Goal: Check status: Check status

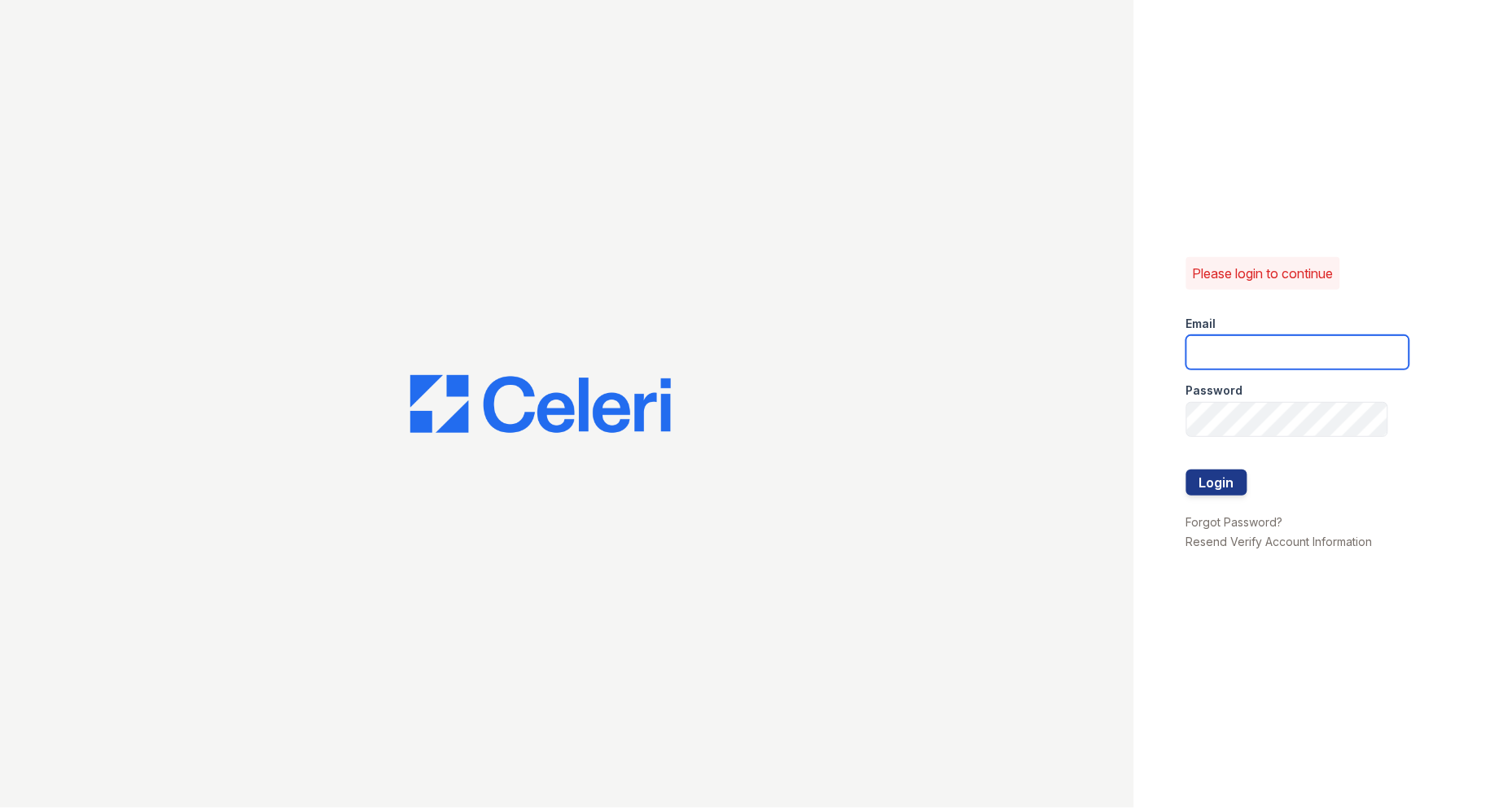
click at [1246, 361] on input "email" at bounding box center [1298, 352] width 223 height 34
click at [1186, 469] on button "Login" at bounding box center [1216, 483] width 61 height 26
click at [1227, 485] on button "Login" at bounding box center [1216, 483] width 61 height 26
click at [1256, 359] on input "88" at bounding box center [1298, 352] width 223 height 34
type input "888concierge@trinity-pm.com"
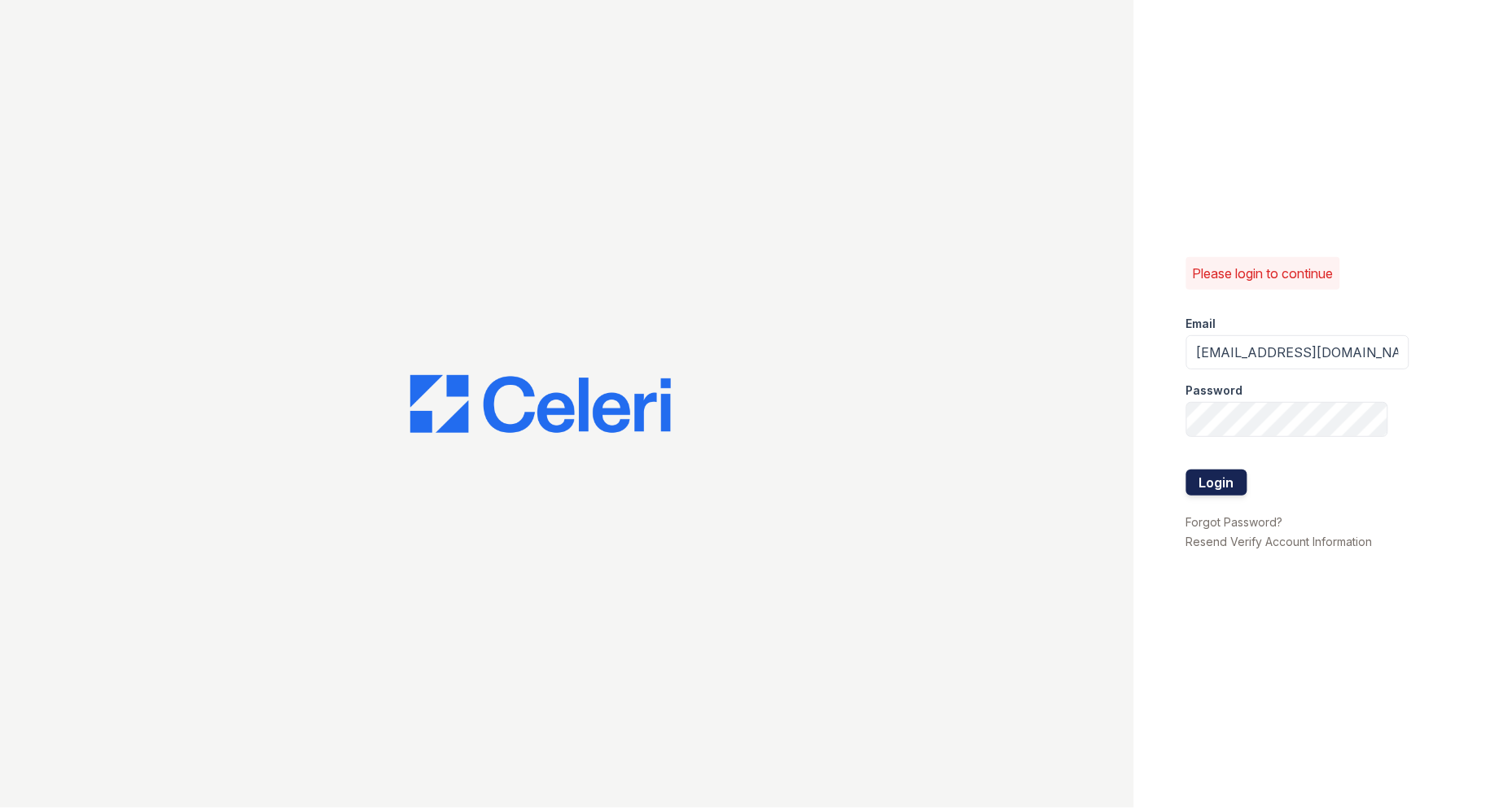
click at [1209, 483] on button "Login" at bounding box center [1216, 483] width 61 height 26
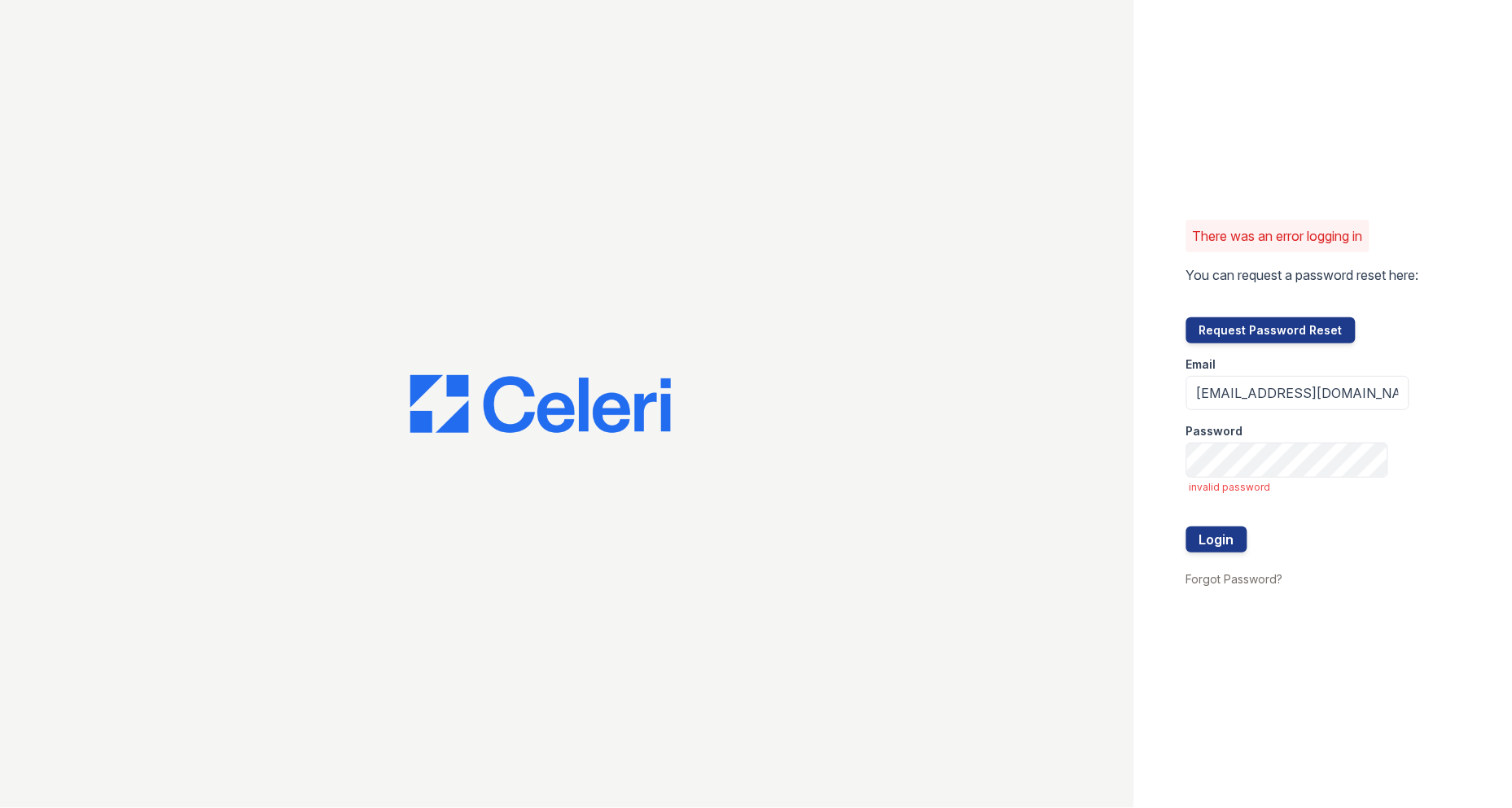
click at [1199, 525] on div at bounding box center [1298, 510] width 223 height 33
click at [1211, 542] on button "Login" at bounding box center [1216, 540] width 61 height 26
click at [1199, 530] on button "Login" at bounding box center [1216, 540] width 61 height 26
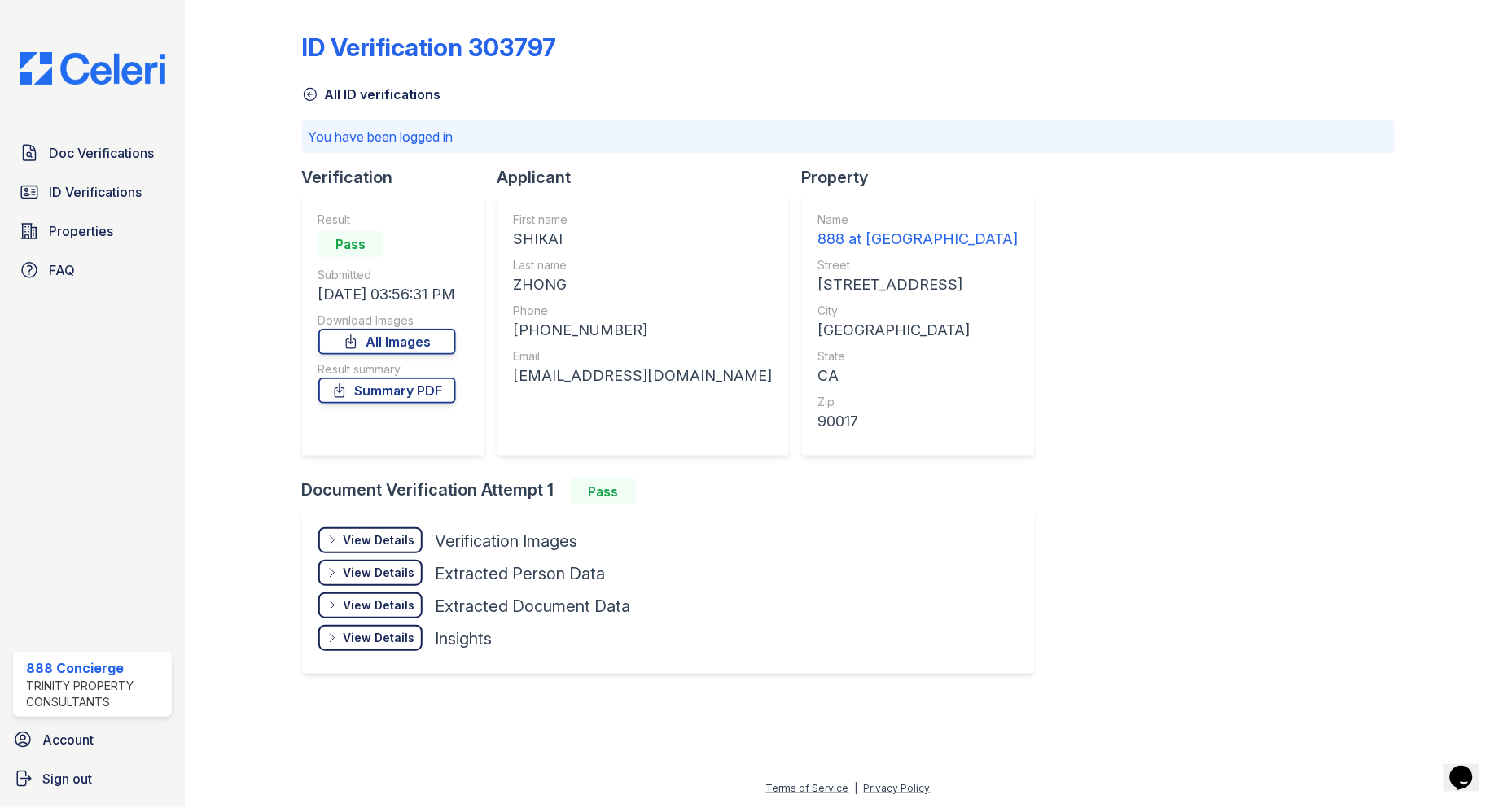
drag, startPoint x: 587, startPoint y: 299, endPoint x: 550, endPoint y: 229, distance: 79.2
click at [550, 229] on div "First name SHIKAI Last name ZHONG Phone +18608189991 Email zongyi08@icloud.com" at bounding box center [642, 325] width 258 height 228
click at [380, 534] on div "View Details" at bounding box center [378, 541] width 71 height 16
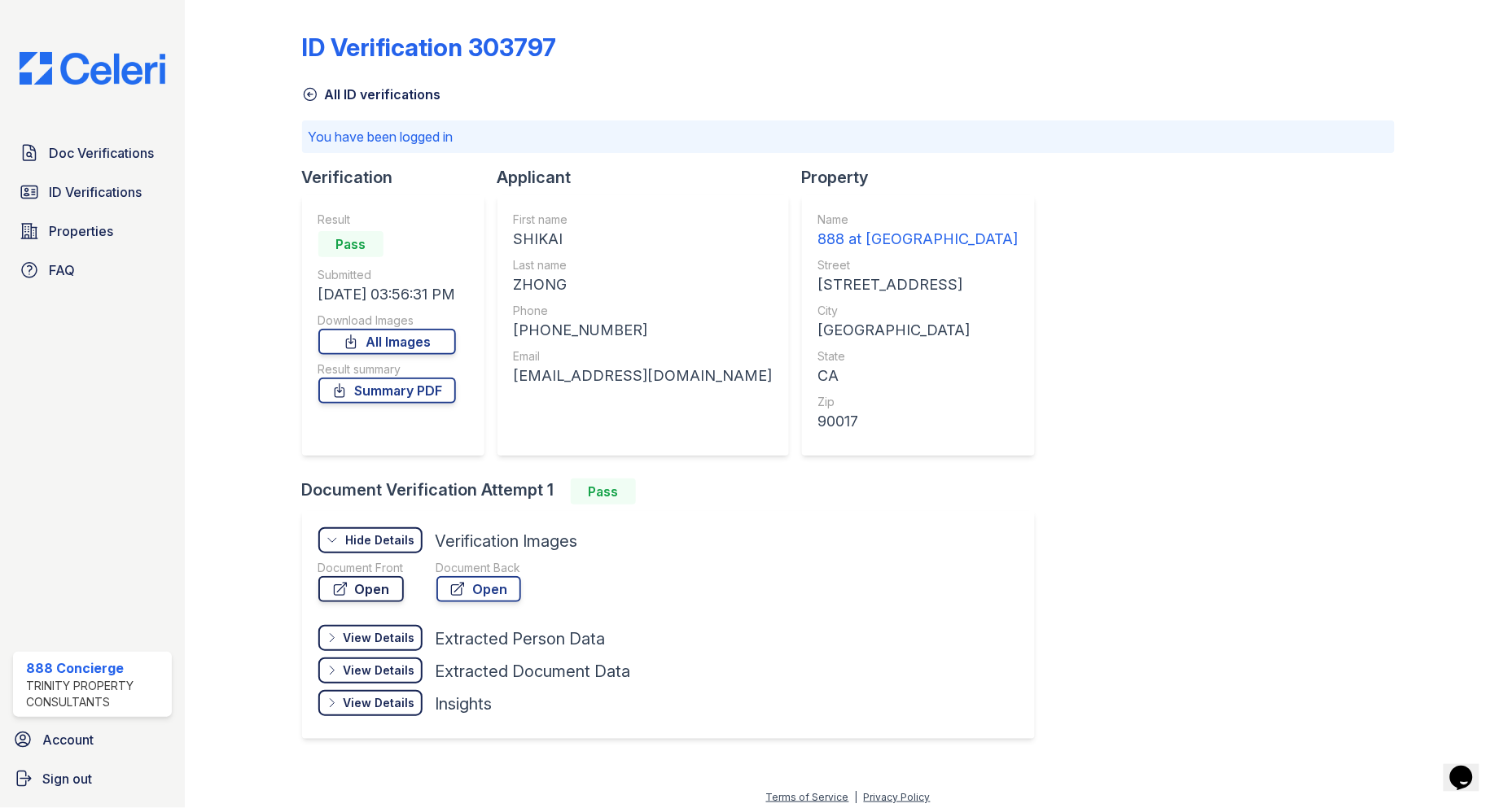
click at [389, 581] on link "Open" at bounding box center [361, 589] width 86 height 26
click at [119, 181] on link "ID Verifications" at bounding box center [93, 191] width 159 height 33
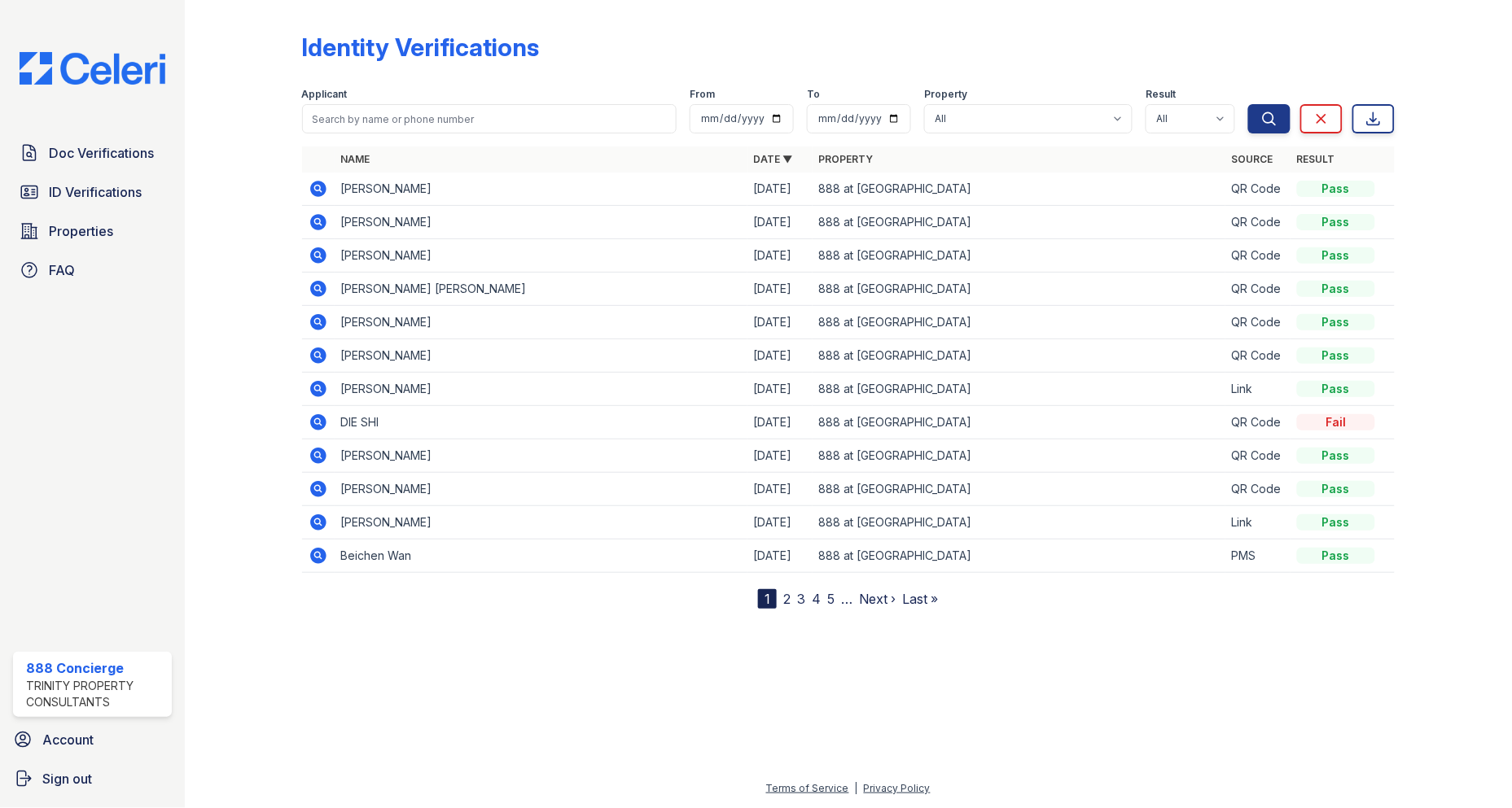
click at [413, 228] on td "[PERSON_NAME]" at bounding box center [541, 222] width 413 height 34
click at [409, 193] on td "[PERSON_NAME]" at bounding box center [541, 190] width 413 height 34
click at [311, 191] on icon at bounding box center [318, 189] width 16 height 16
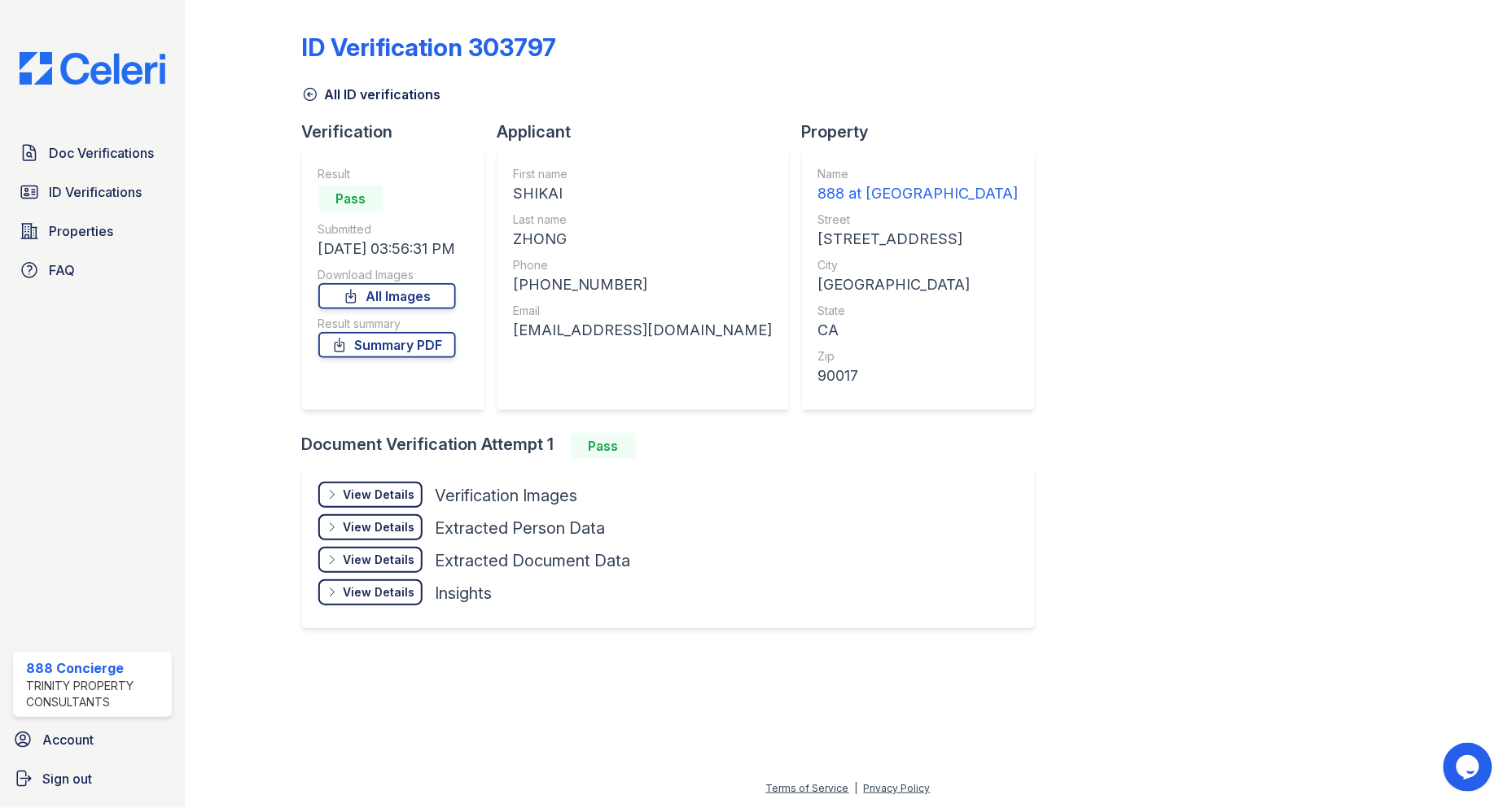
click at [405, 490] on div "View Details" at bounding box center [378, 495] width 71 height 16
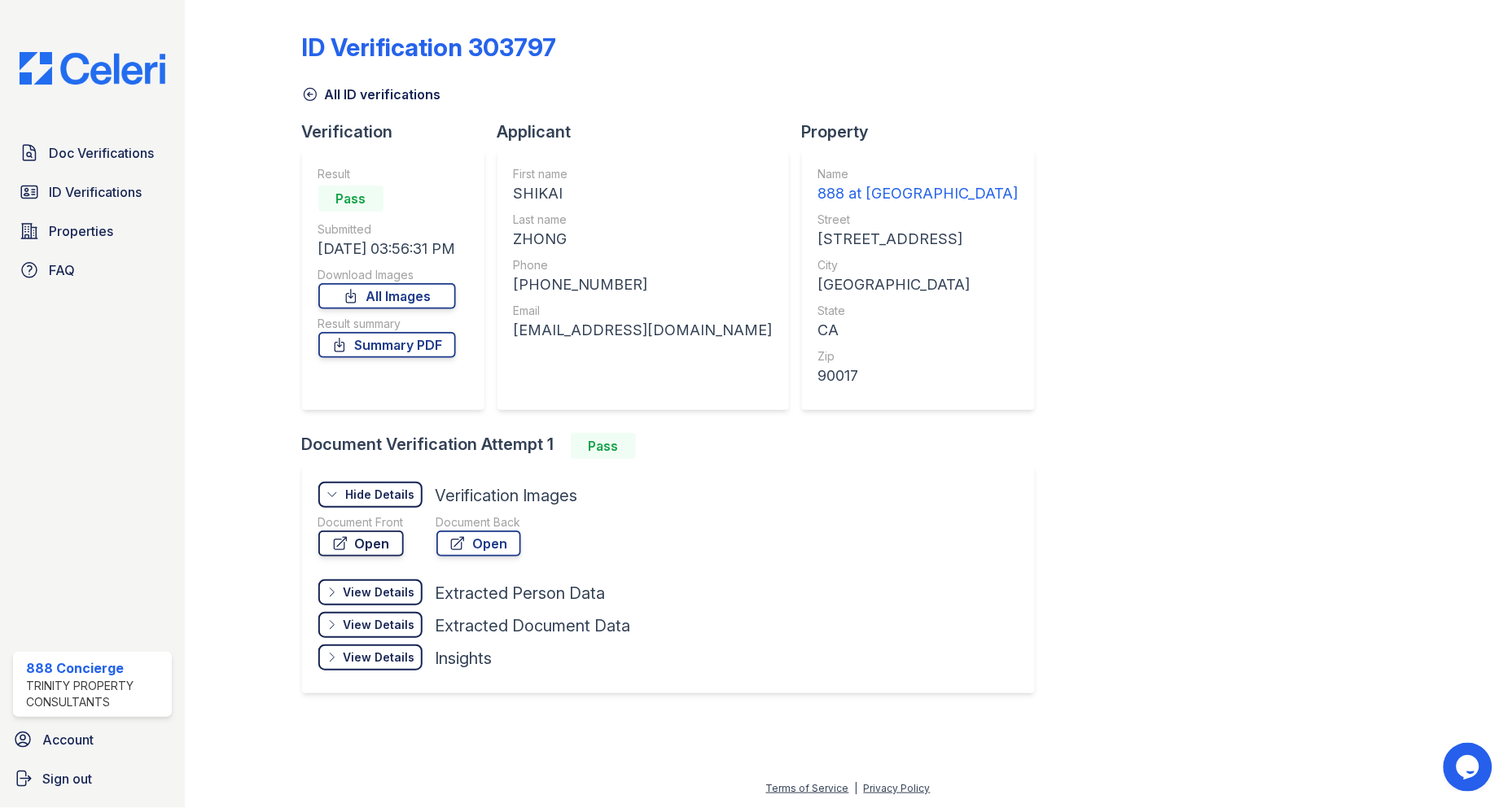
click at [392, 543] on link "Open" at bounding box center [361, 544] width 86 height 26
click at [95, 202] on link "ID Verifications" at bounding box center [93, 191] width 159 height 33
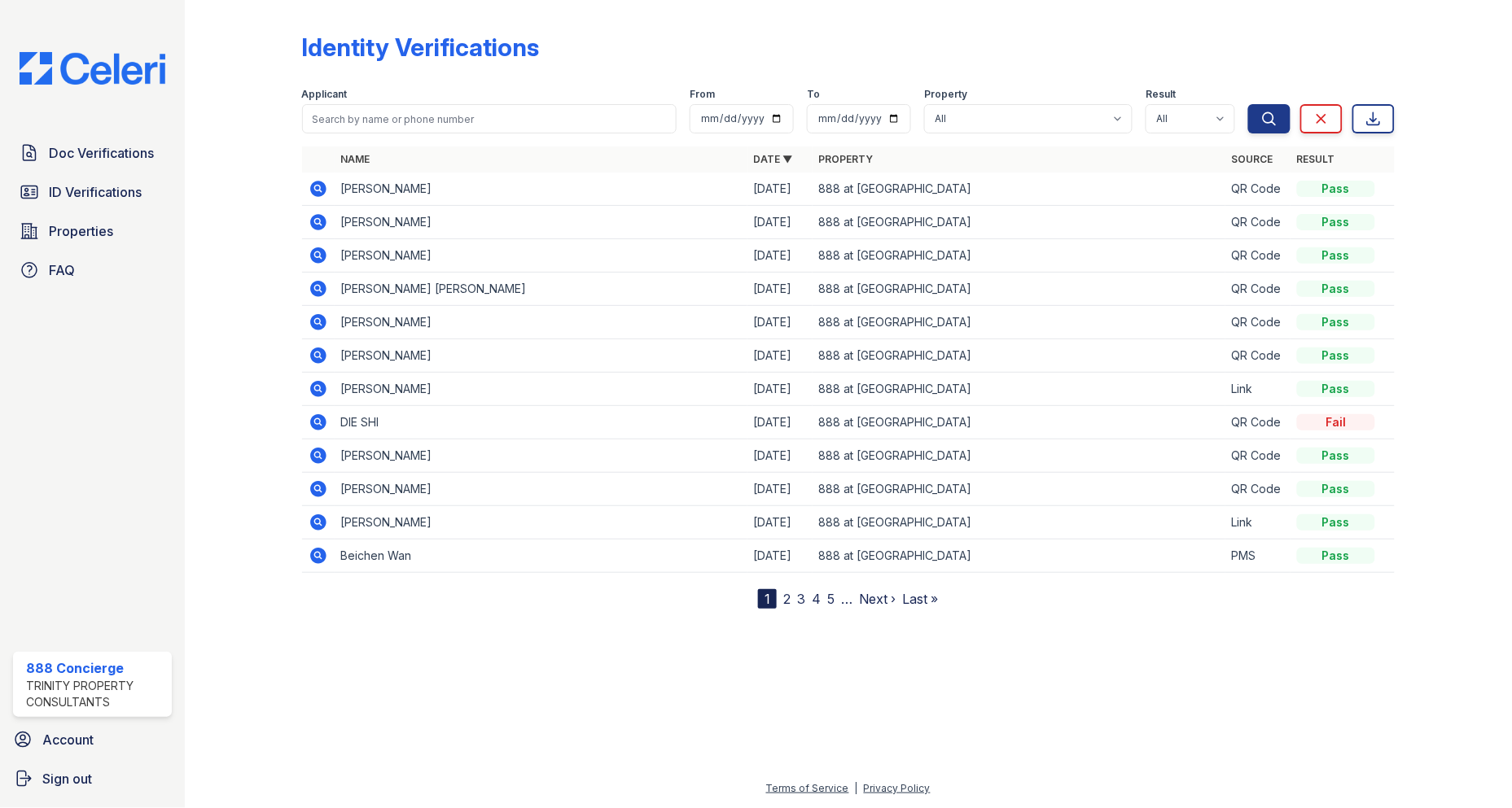
click at [318, 222] on icon at bounding box center [317, 221] width 4 height 4
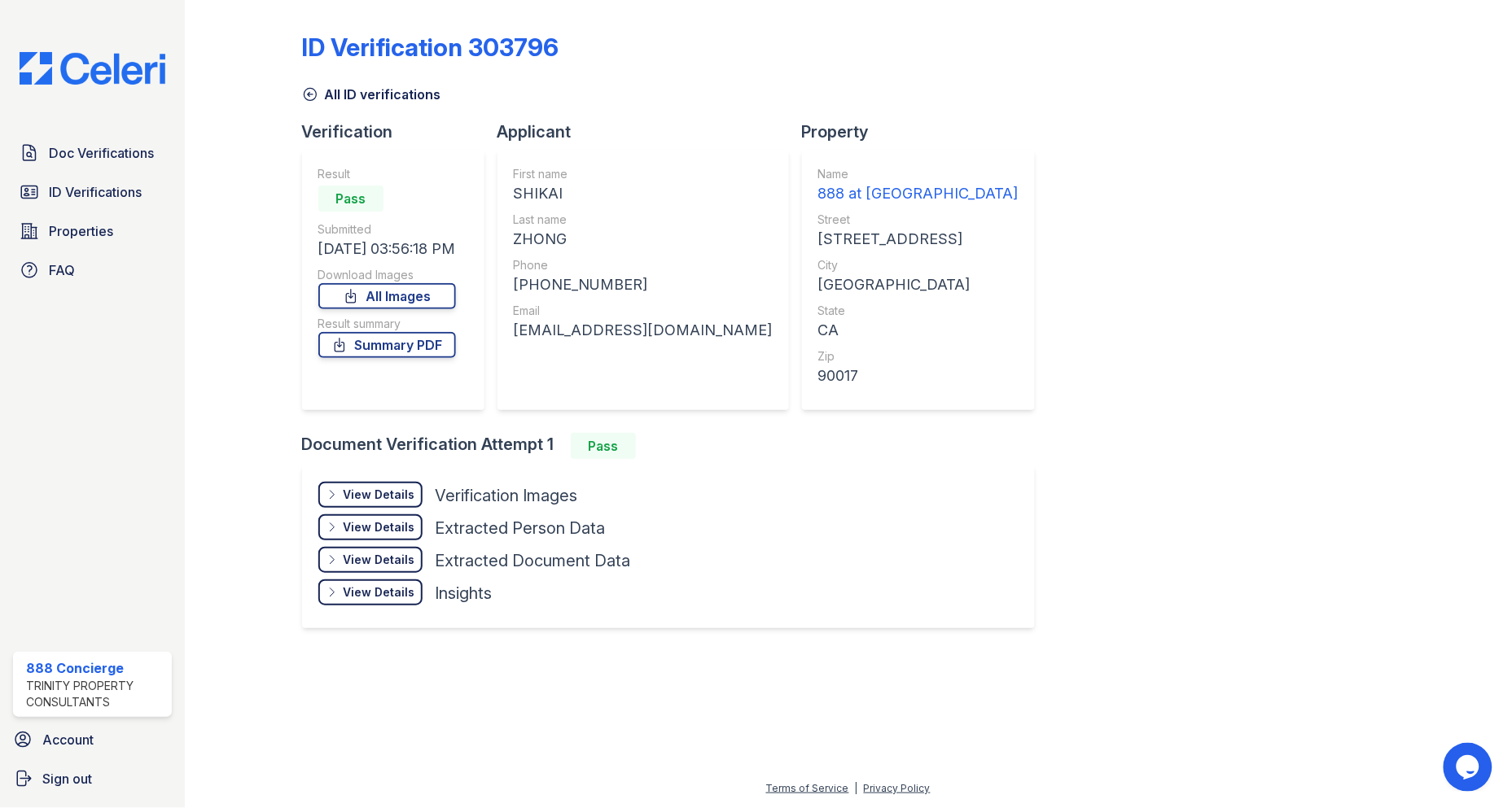
click at [395, 490] on div "View Details" at bounding box center [378, 495] width 71 height 16
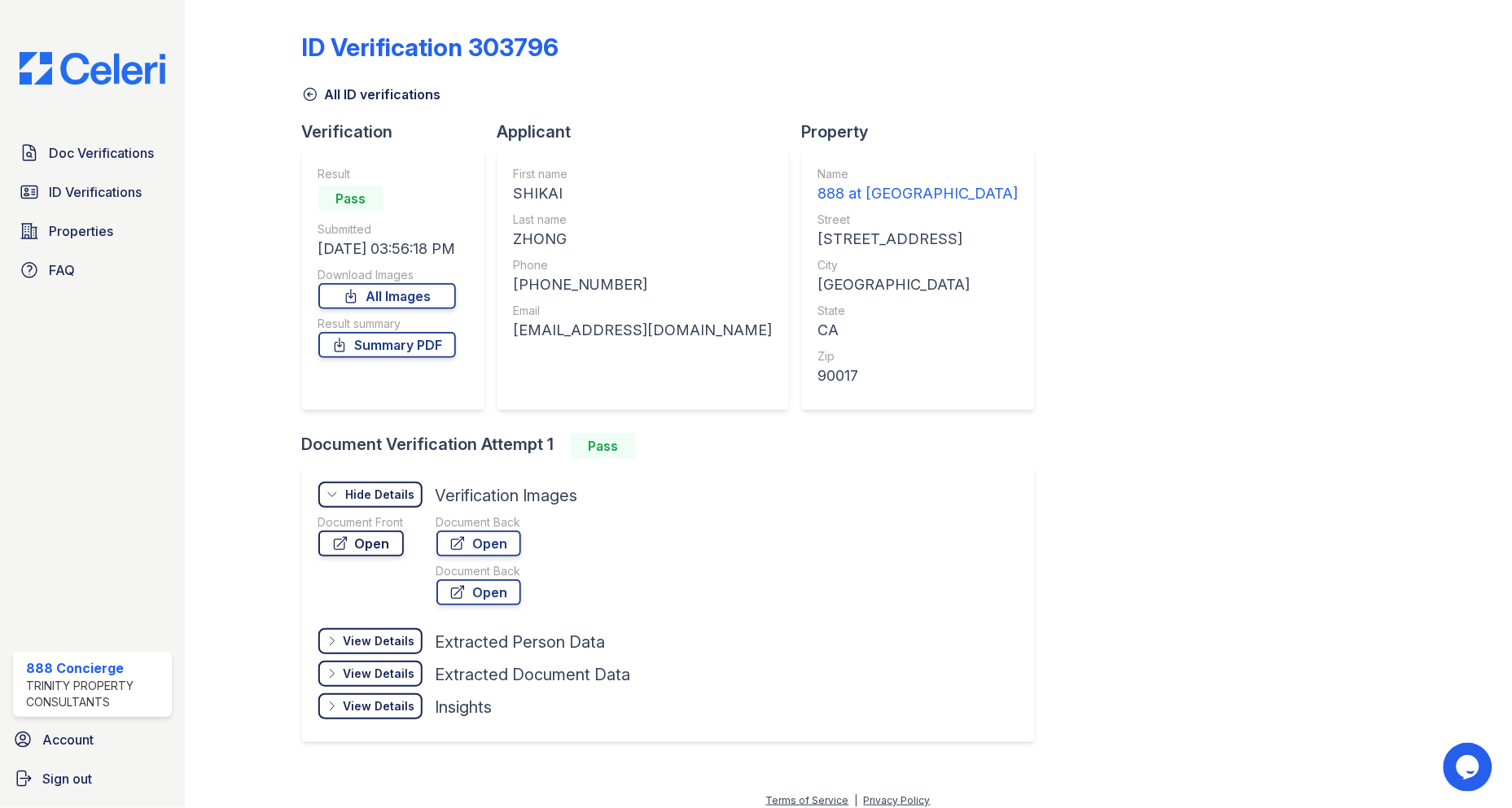
click at [352, 549] on link "Open" at bounding box center [361, 544] width 86 height 26
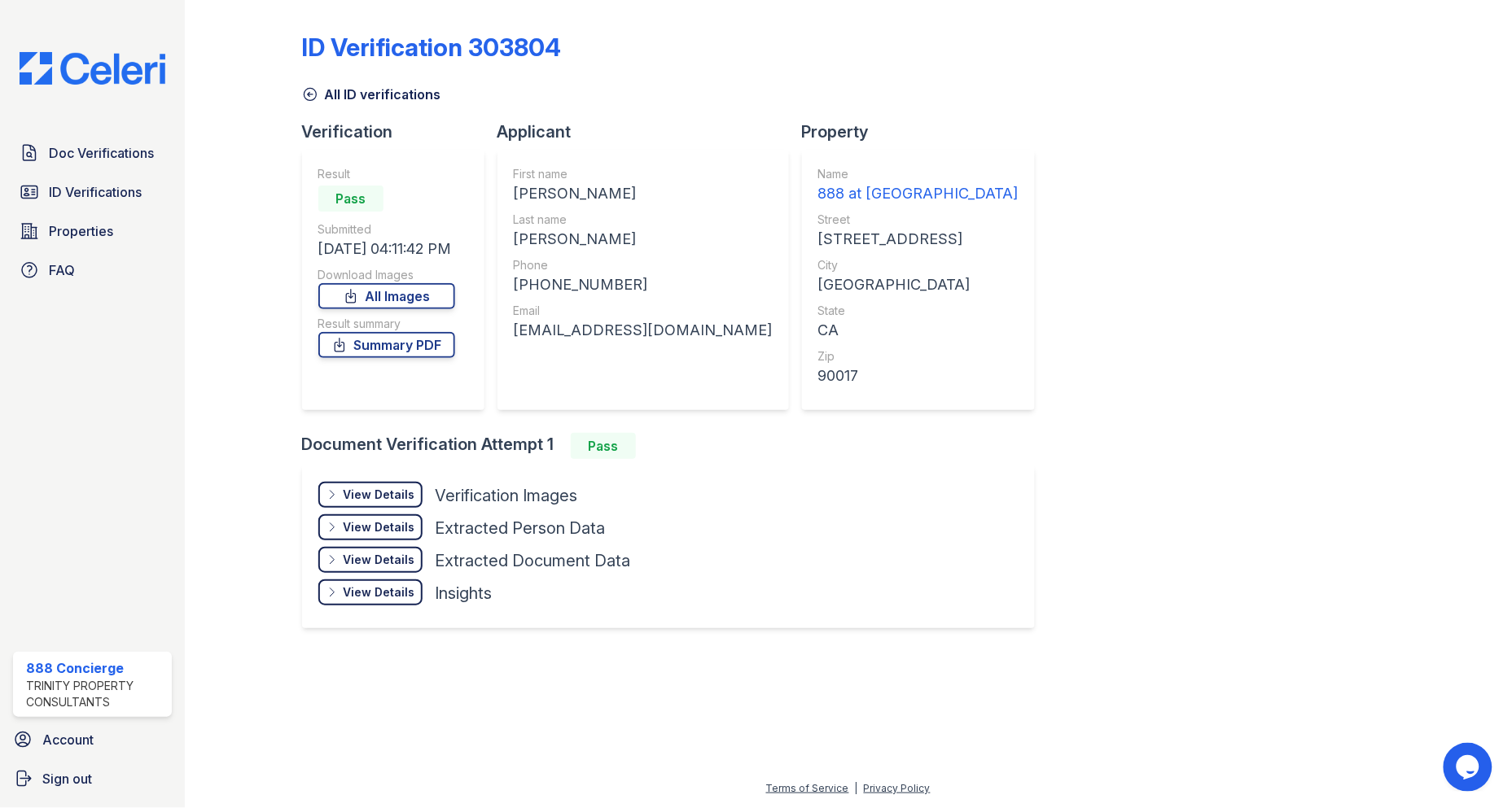
drag, startPoint x: 1270, startPoint y: 188, endPoint x: 1246, endPoint y: 16, distance: 173.7
click at [1264, 174] on div "ID Verification 303804 All ID verifications Verification Result Pass Submitted …" at bounding box center [848, 328] width 1093 height 645
